Goal: Task Accomplishment & Management: Use online tool/utility

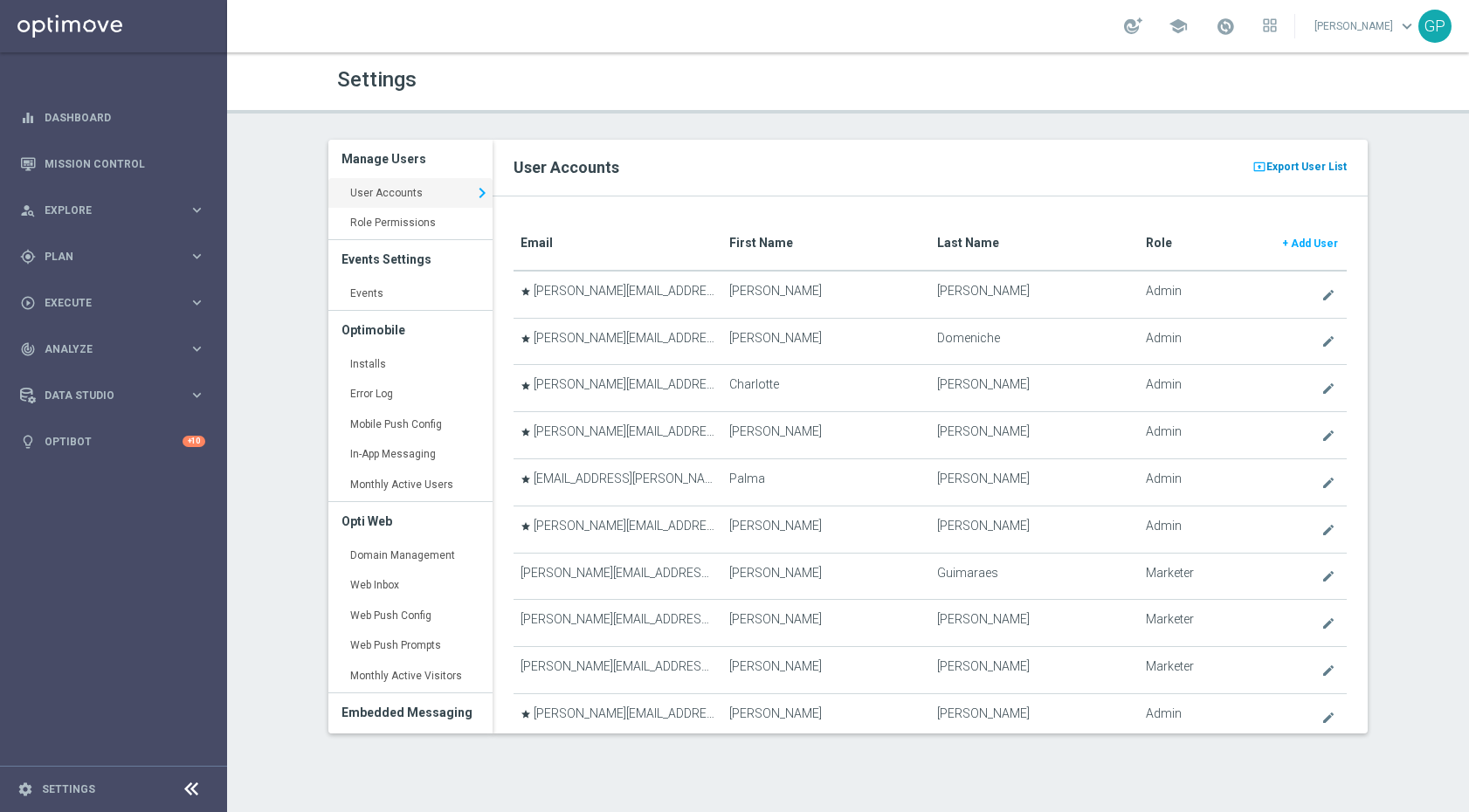
click at [1306, 168] on span "Export User List" at bounding box center [1306, 167] width 81 height 21
click at [410, 288] on link "Events keyboard_arrow_right" at bounding box center [410, 294] width 164 height 32
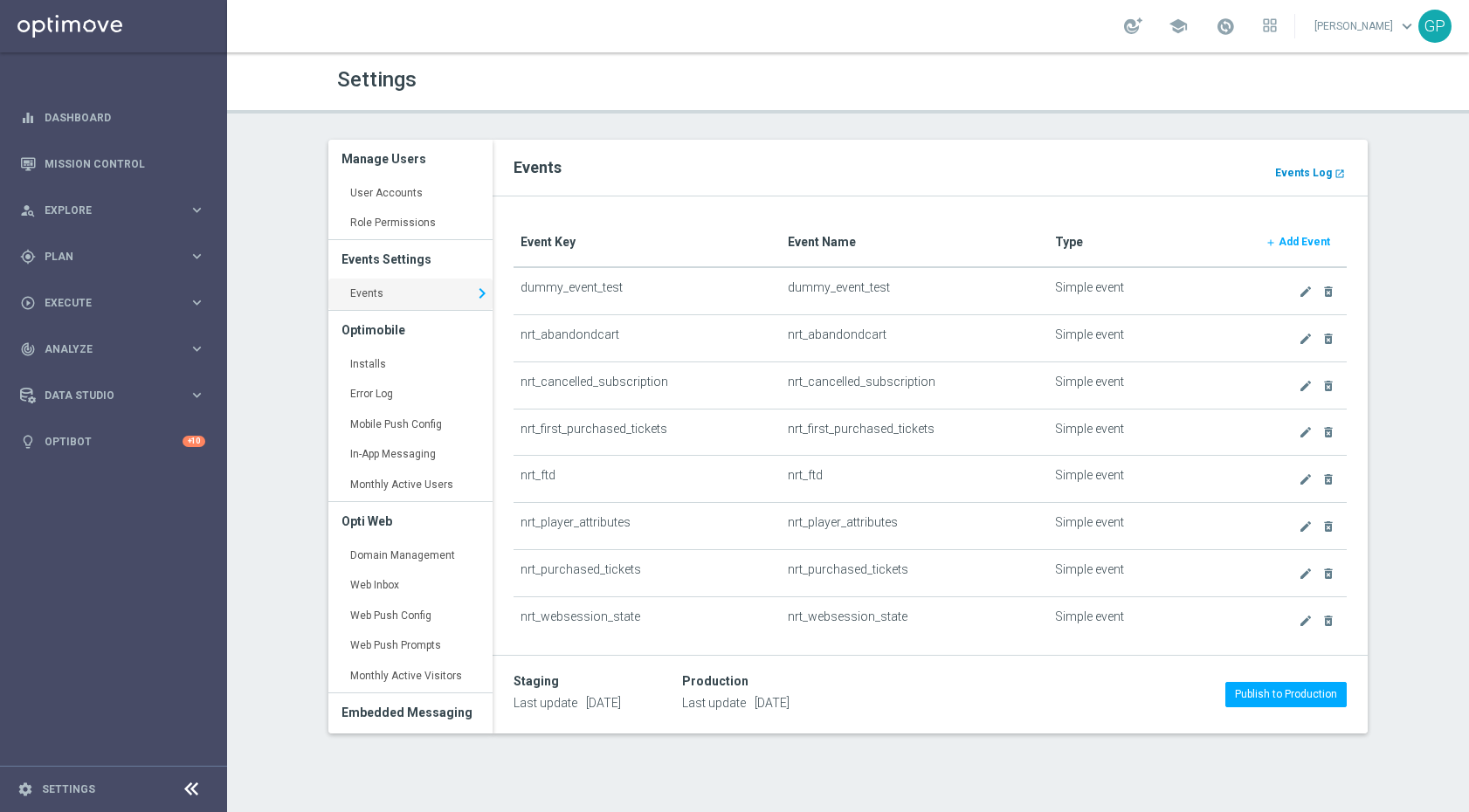
click at [1310, 167] on b "Events Log" at bounding box center [1303, 172] width 57 height 12
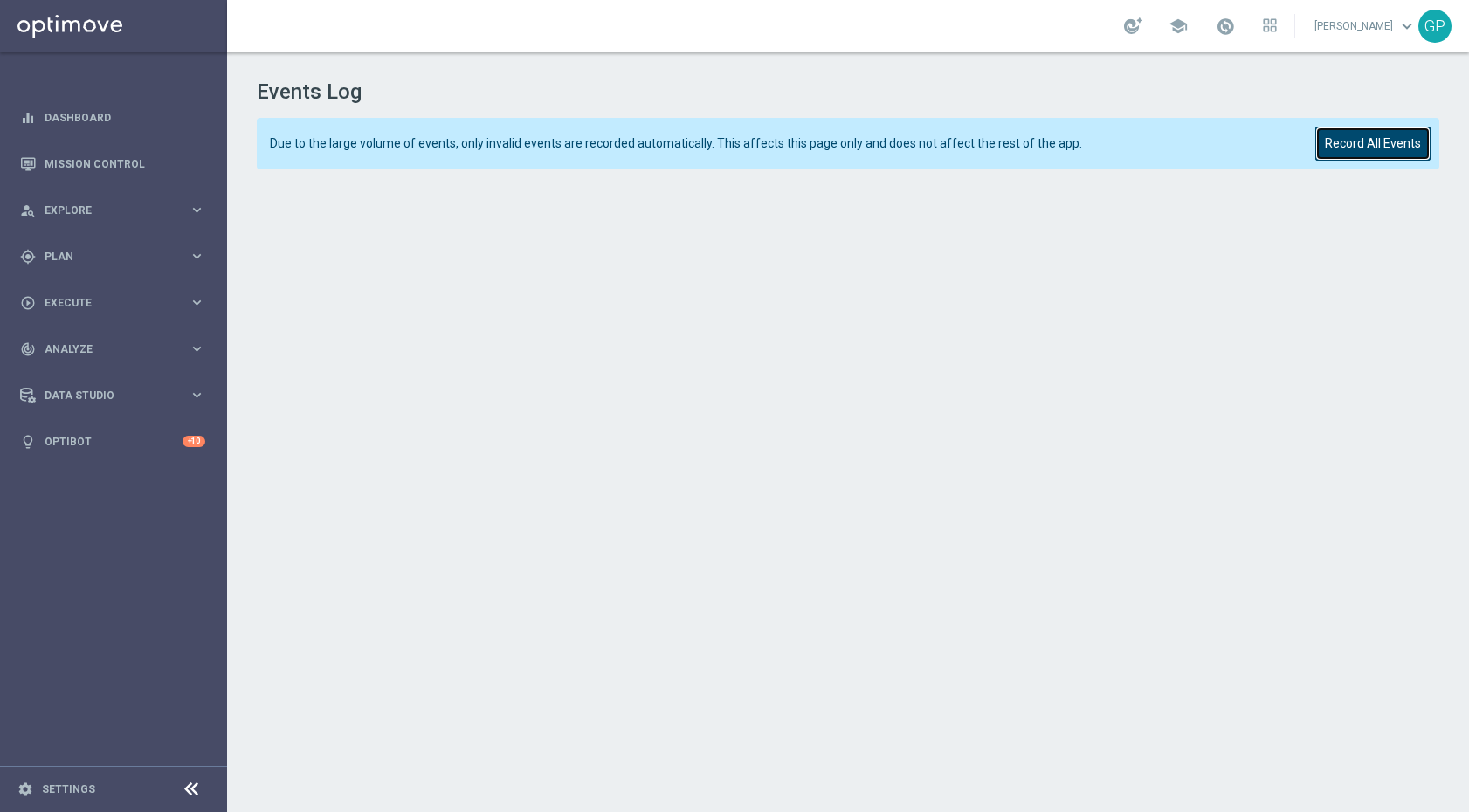
click at [1366, 150] on button "Record All Events" at bounding box center [1372, 144] width 115 height 34
